Goal: Transaction & Acquisition: Purchase product/service

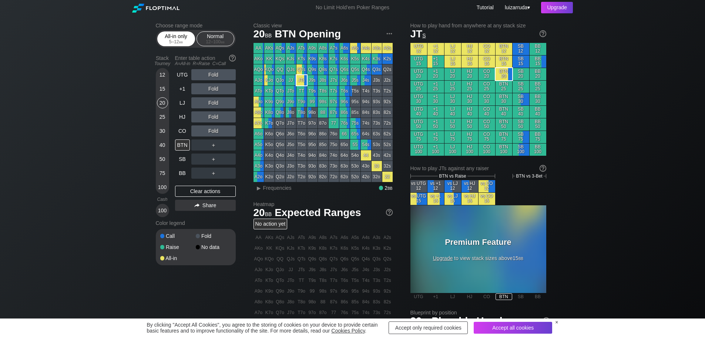
click at [180, 41] on span "bb" at bounding box center [181, 41] width 4 height 5
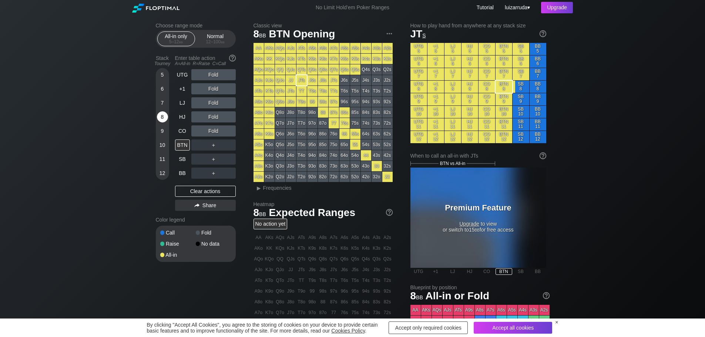
click at [166, 118] on div "8" at bounding box center [162, 116] width 11 height 11
click at [273, 190] on span "Frequencies" at bounding box center [277, 188] width 29 height 6
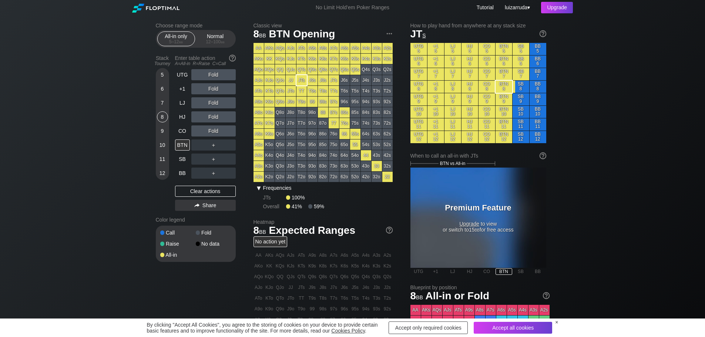
click at [262, 188] on div "▾" at bounding box center [259, 188] width 10 height 9
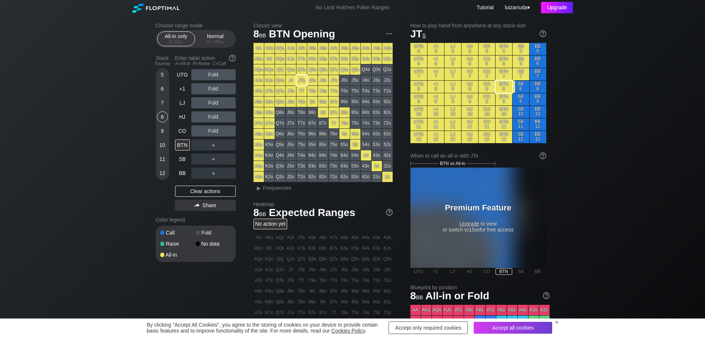
click at [561, 11] on div "Upgrade" at bounding box center [557, 7] width 32 height 11
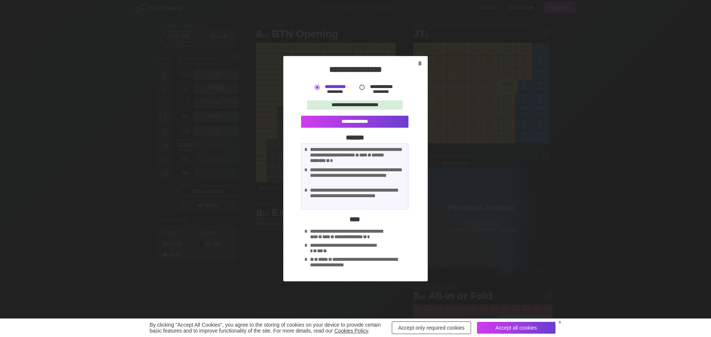
click at [369, 86] on label "**********" at bounding box center [381, 86] width 24 height 5
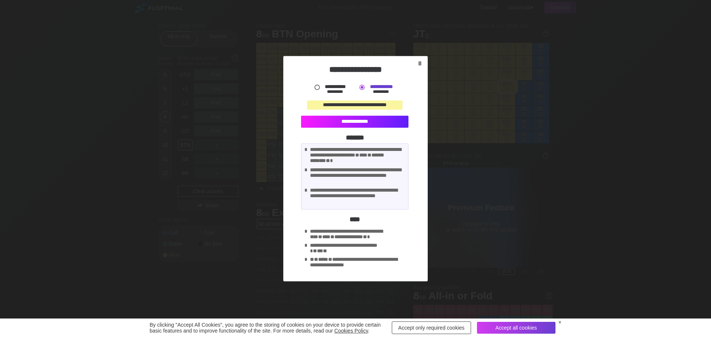
click at [370, 120] on div "**********" at bounding box center [354, 122] width 107 height 12
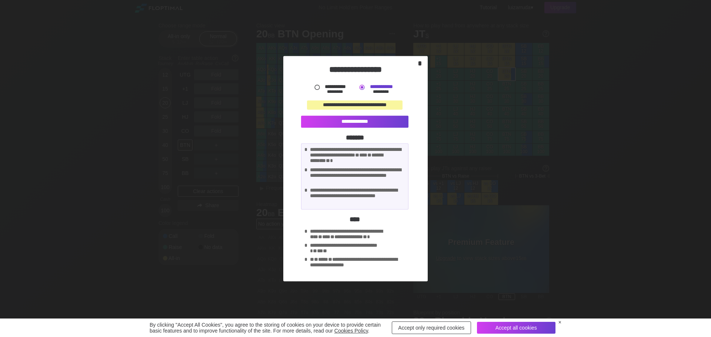
click at [419, 60] on div "*" at bounding box center [420, 63] width 10 height 9
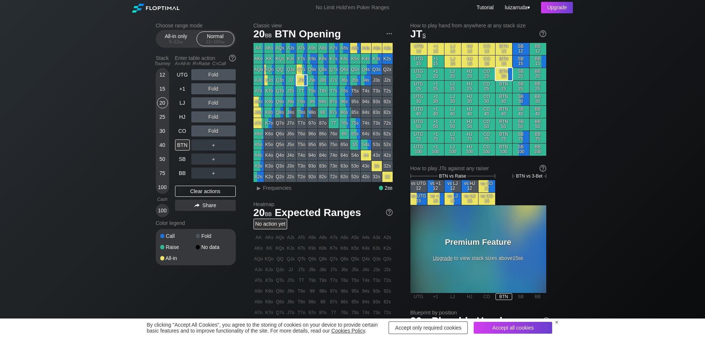
click at [147, 8] on img at bounding box center [155, 8] width 47 height 9
click at [520, 9] on span "luizarruda" at bounding box center [516, 7] width 23 height 6
click at [353, 9] on div "No Limit Hold’em Poker Ranges" at bounding box center [353, 8] width 96 height 8
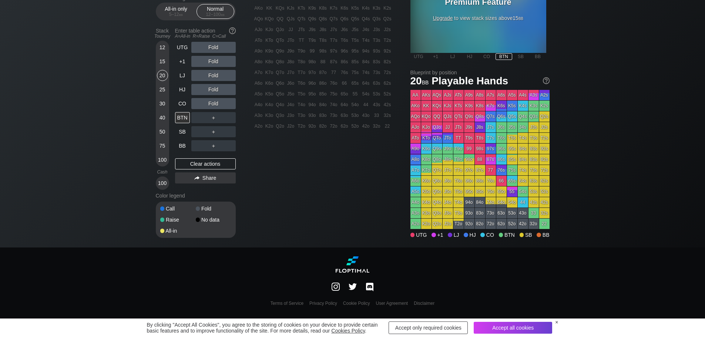
scroll to position [258, 0]
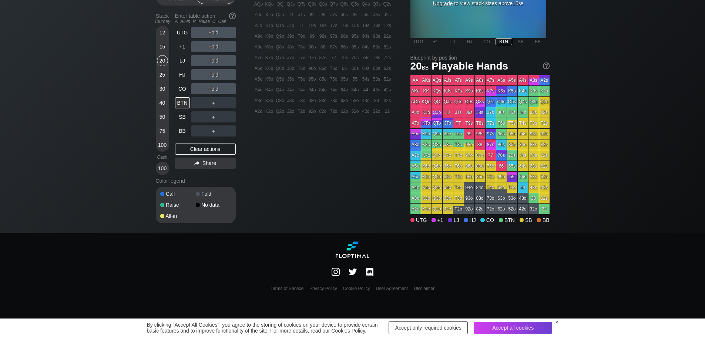
click at [556, 323] on div "×" at bounding box center [556, 323] width 3 height 6
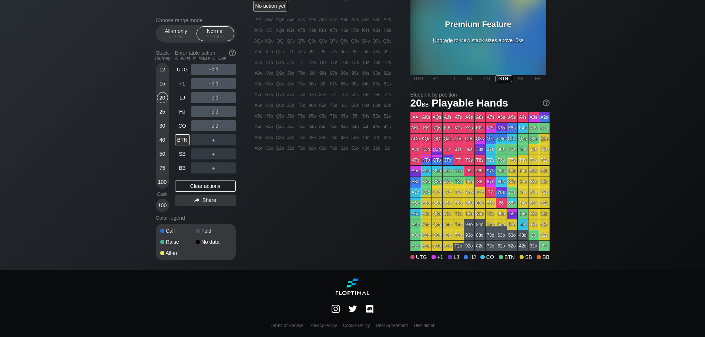
scroll to position [221, 0]
click at [351, 310] on img at bounding box center [353, 309] width 8 height 8
click at [338, 309] on img at bounding box center [336, 309] width 8 height 8
click at [372, 307] on img at bounding box center [370, 310] width 10 height 12
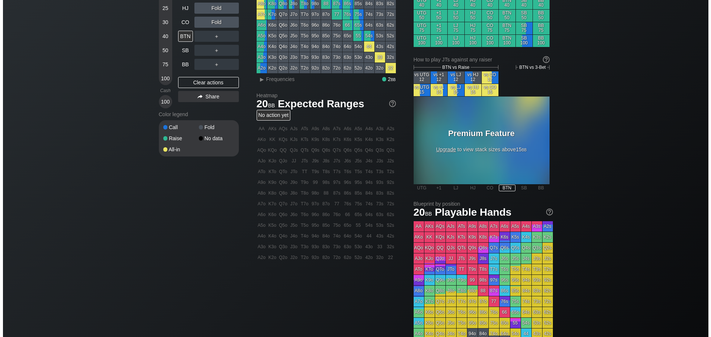
scroll to position [0, 0]
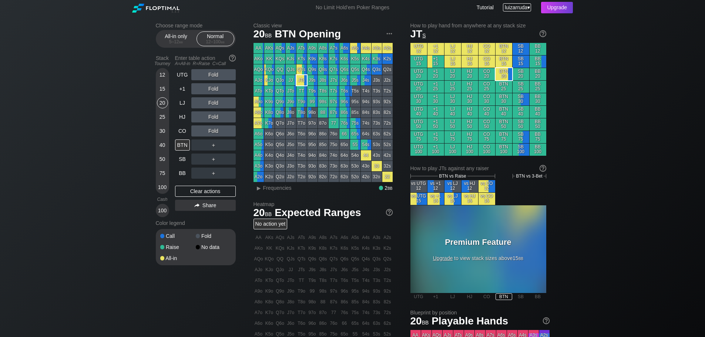
click at [524, 7] on span "luizarruda" at bounding box center [516, 7] width 23 height 6
click at [555, 6] on div "Upgrade" at bounding box center [557, 7] width 32 height 11
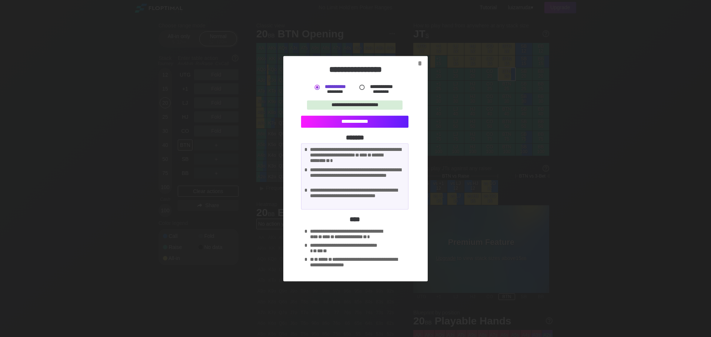
click at [355, 121] on div "**********" at bounding box center [354, 122] width 107 height 12
click at [364, 88] on div at bounding box center [362, 87] width 8 height 8
click at [359, 126] on div "**********" at bounding box center [354, 122] width 107 height 12
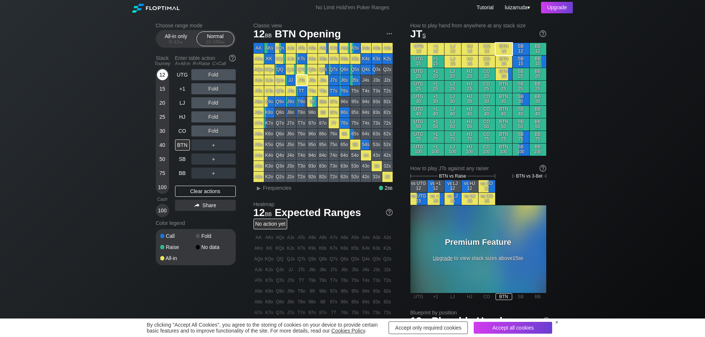
click at [160, 75] on div "12" at bounding box center [162, 74] width 11 height 11
